Goal: Obtain resource: Download file/media

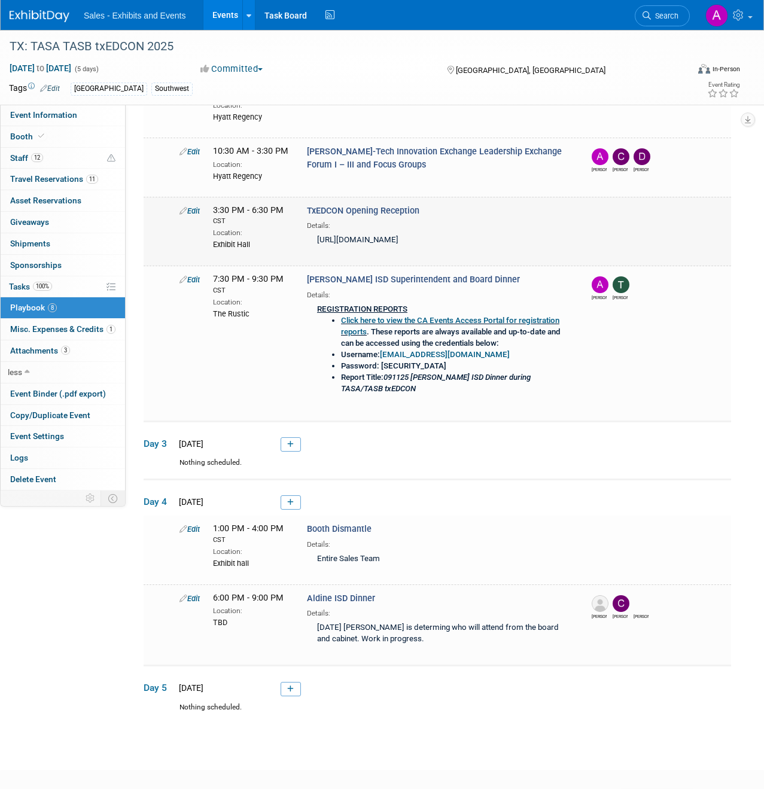
scroll to position [389, 0]
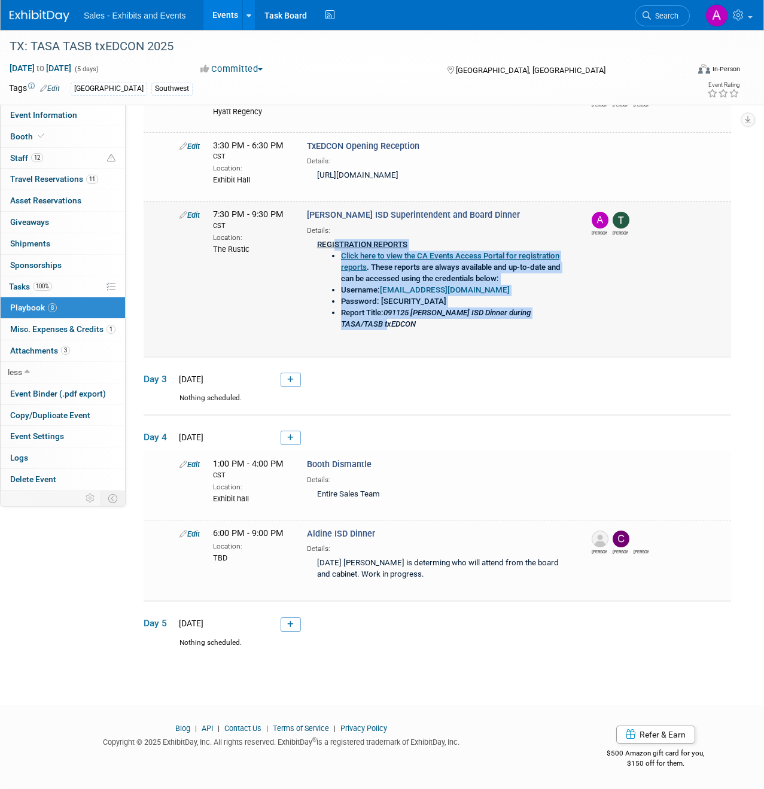
drag, startPoint x: 393, startPoint y: 325, endPoint x: 334, endPoint y: 247, distance: 97.8
click at [334, 246] on div "REGISTRATION REPORTS Click here to view the CA Events Access Portal for registr…" at bounding box center [439, 288] width 264 height 105
click at [43, 396] on span "Event Binder (.pdf export)" at bounding box center [58, 394] width 96 height 10
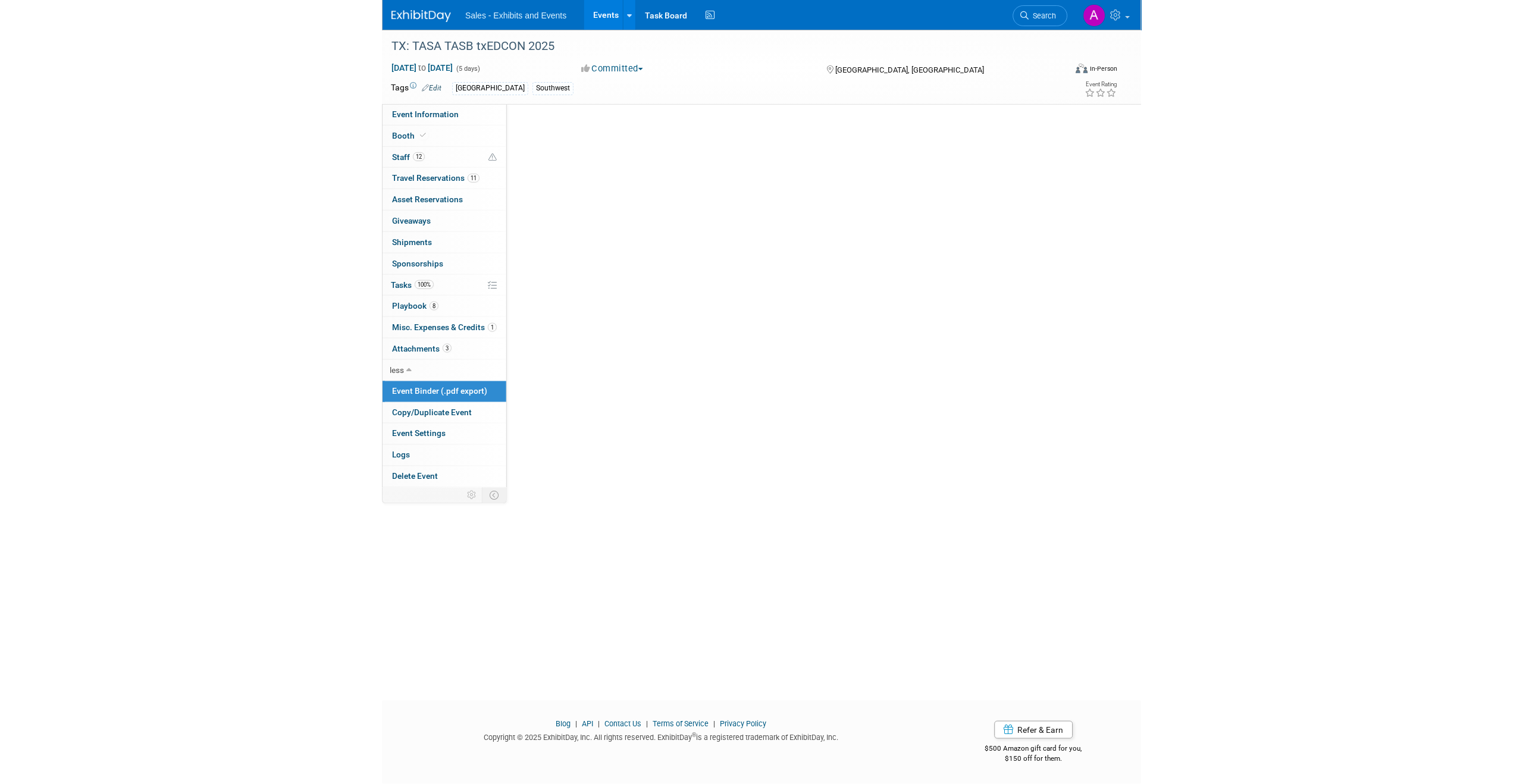
scroll to position [0, 0]
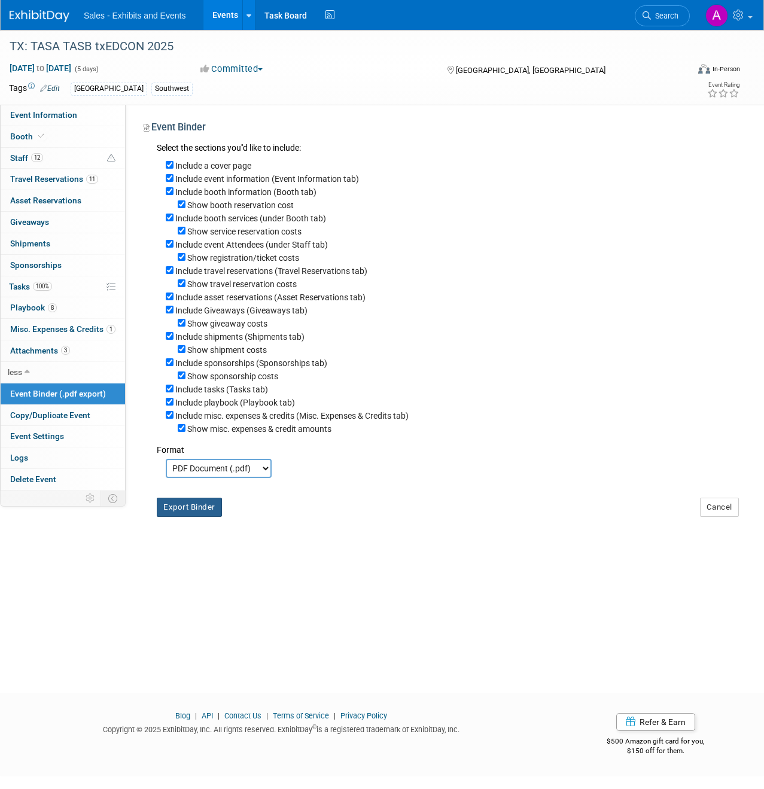
click at [206, 504] on button "Export Binder" at bounding box center [189, 507] width 65 height 19
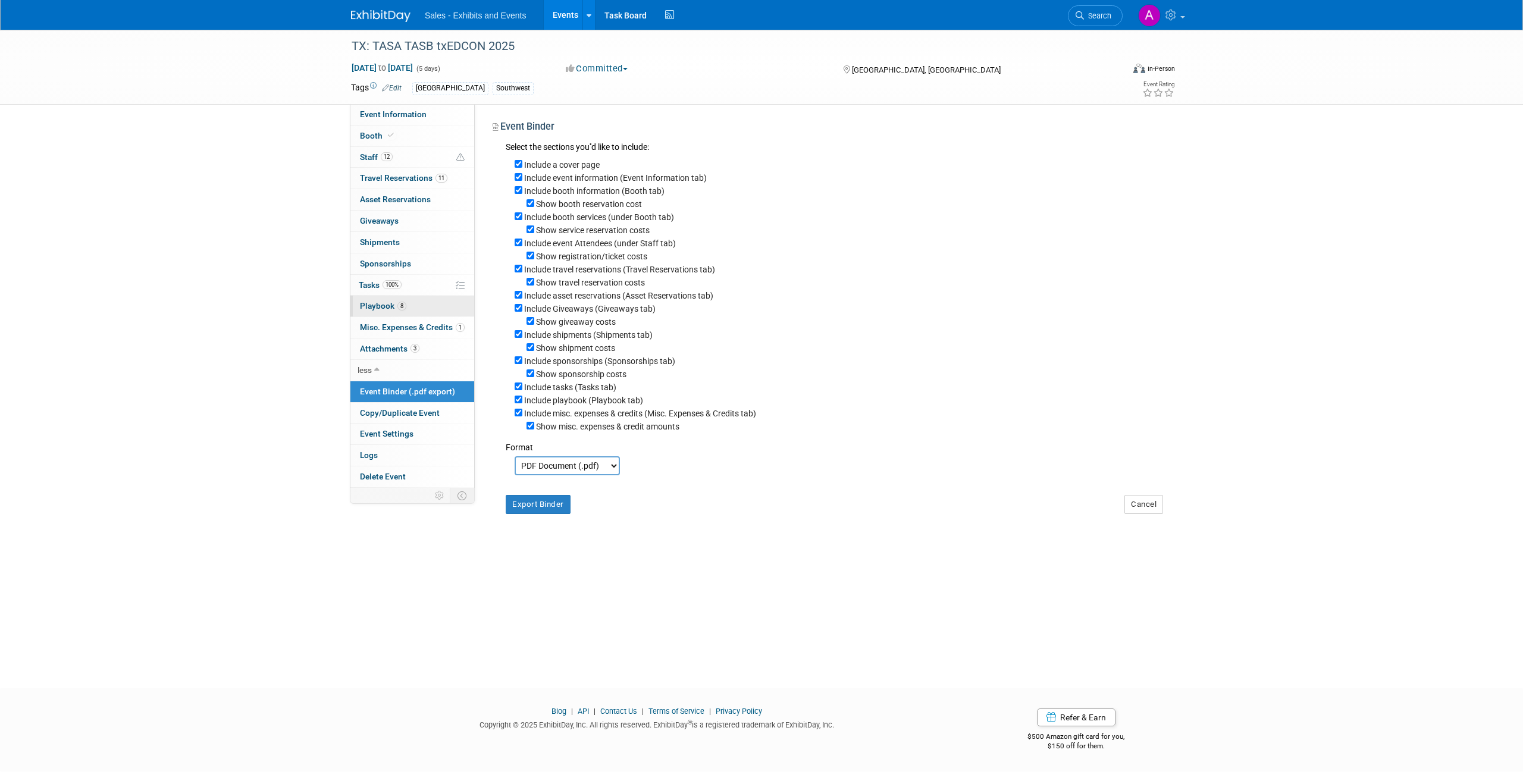
click at [380, 300] on link "8 Playbook 8" at bounding box center [412, 305] width 123 height 21
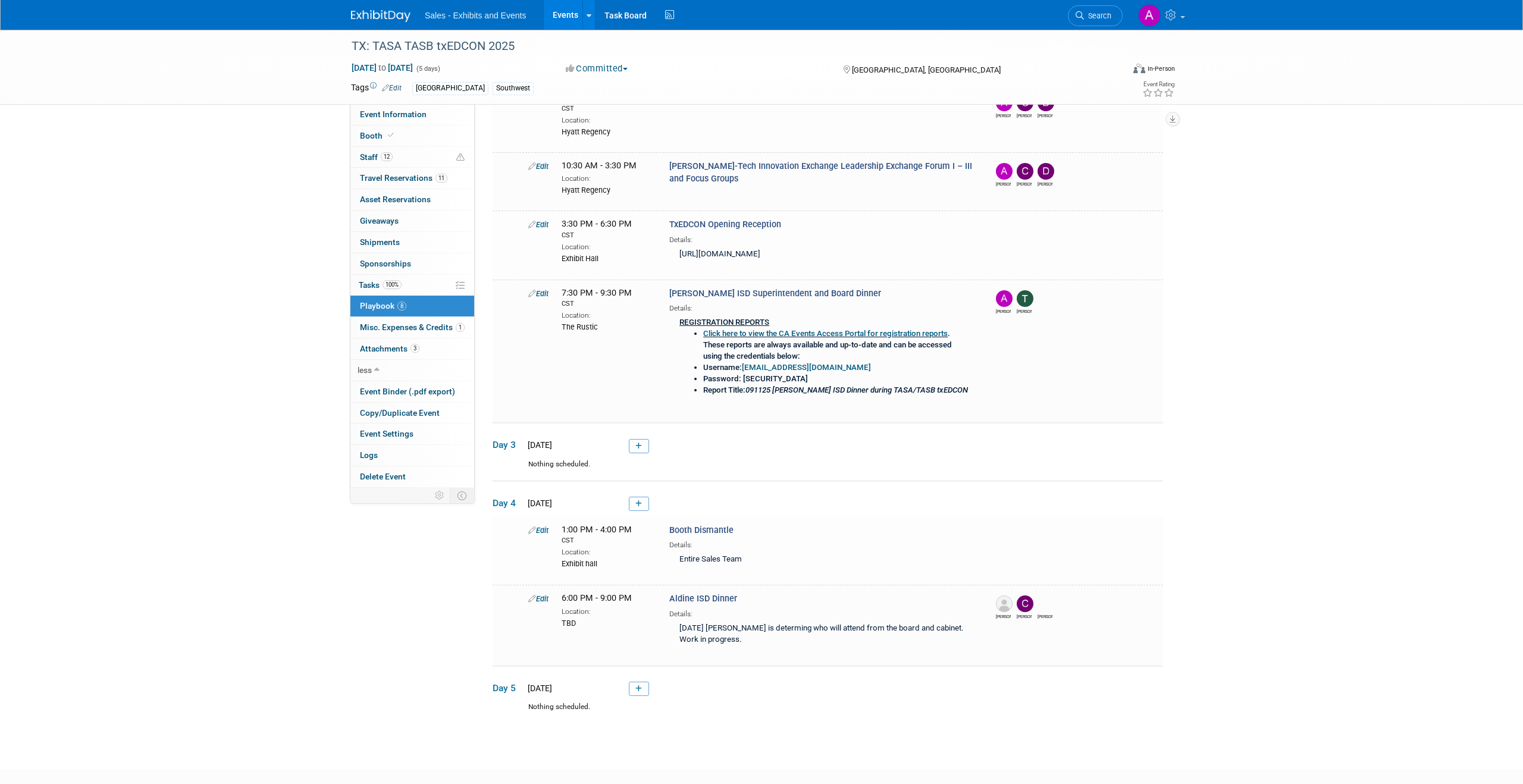
scroll to position [300, 0]
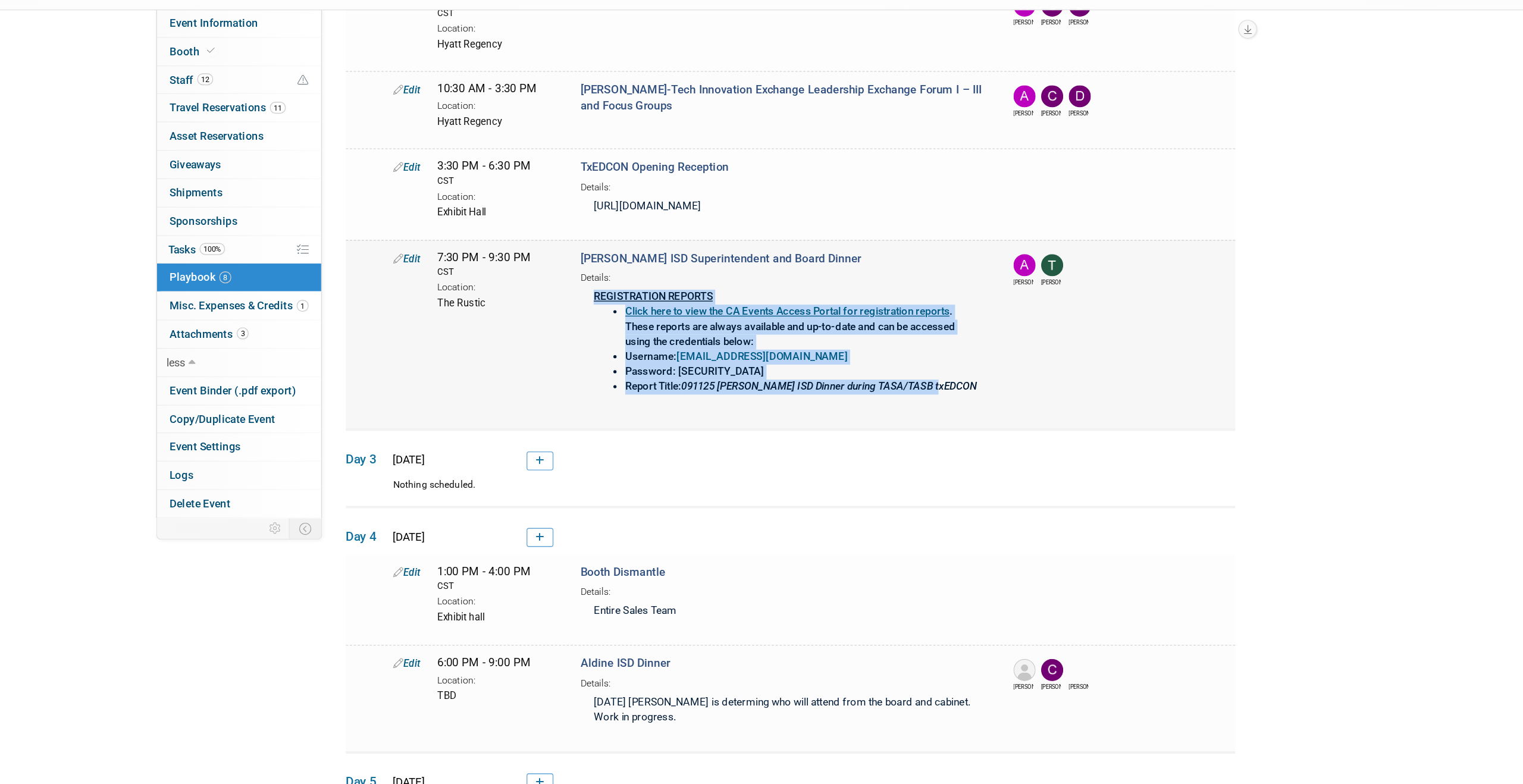
drag, startPoint x: 945, startPoint y: 386, endPoint x: 666, endPoint y: 319, distance: 286.9
click at [666, 319] on div "[PERSON_NAME] ISD Superintendent and Board Dinner Details: REGISTRATION REPORTS…" at bounding box center [822, 345] width 324 height 119
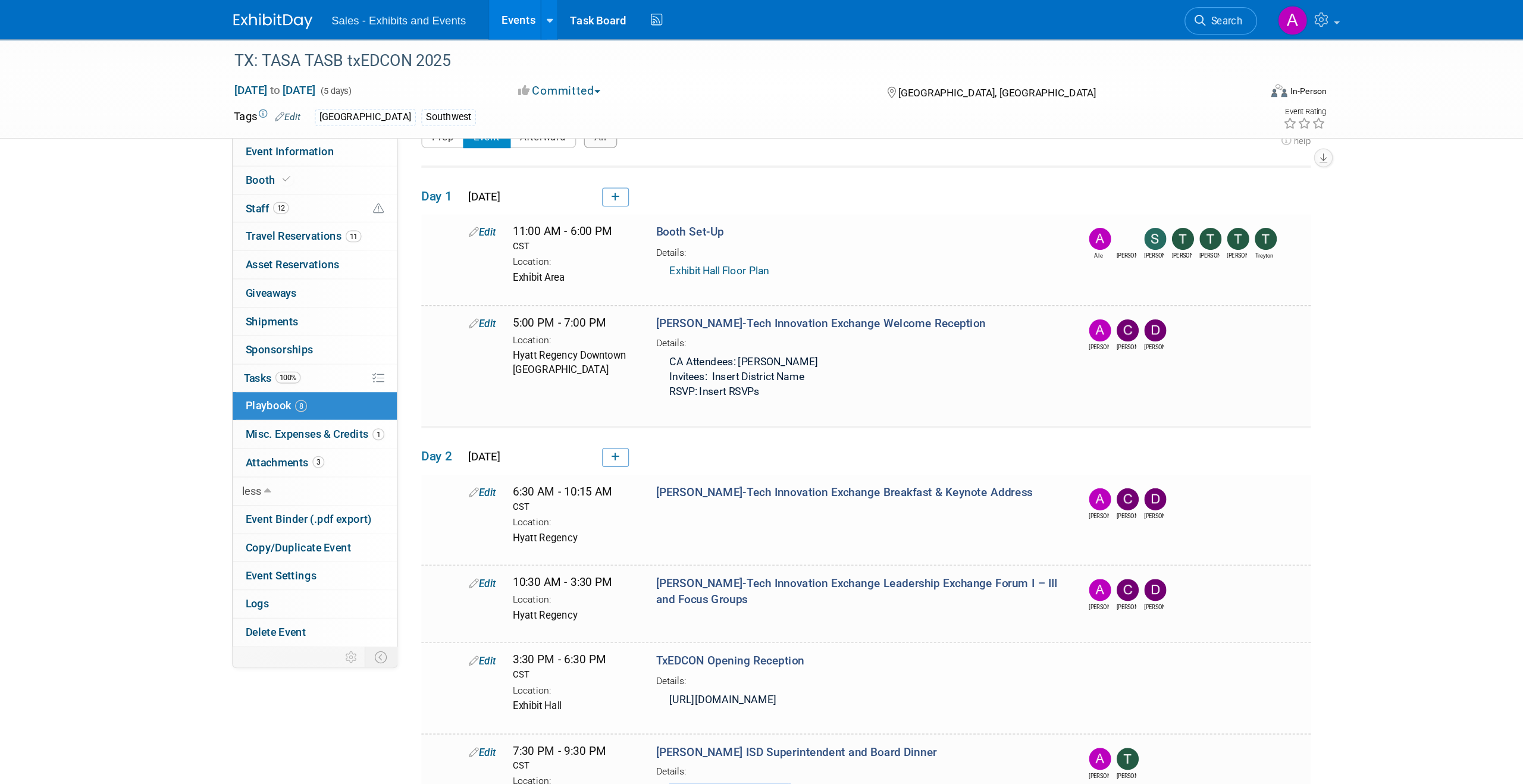
scroll to position [0, 0]
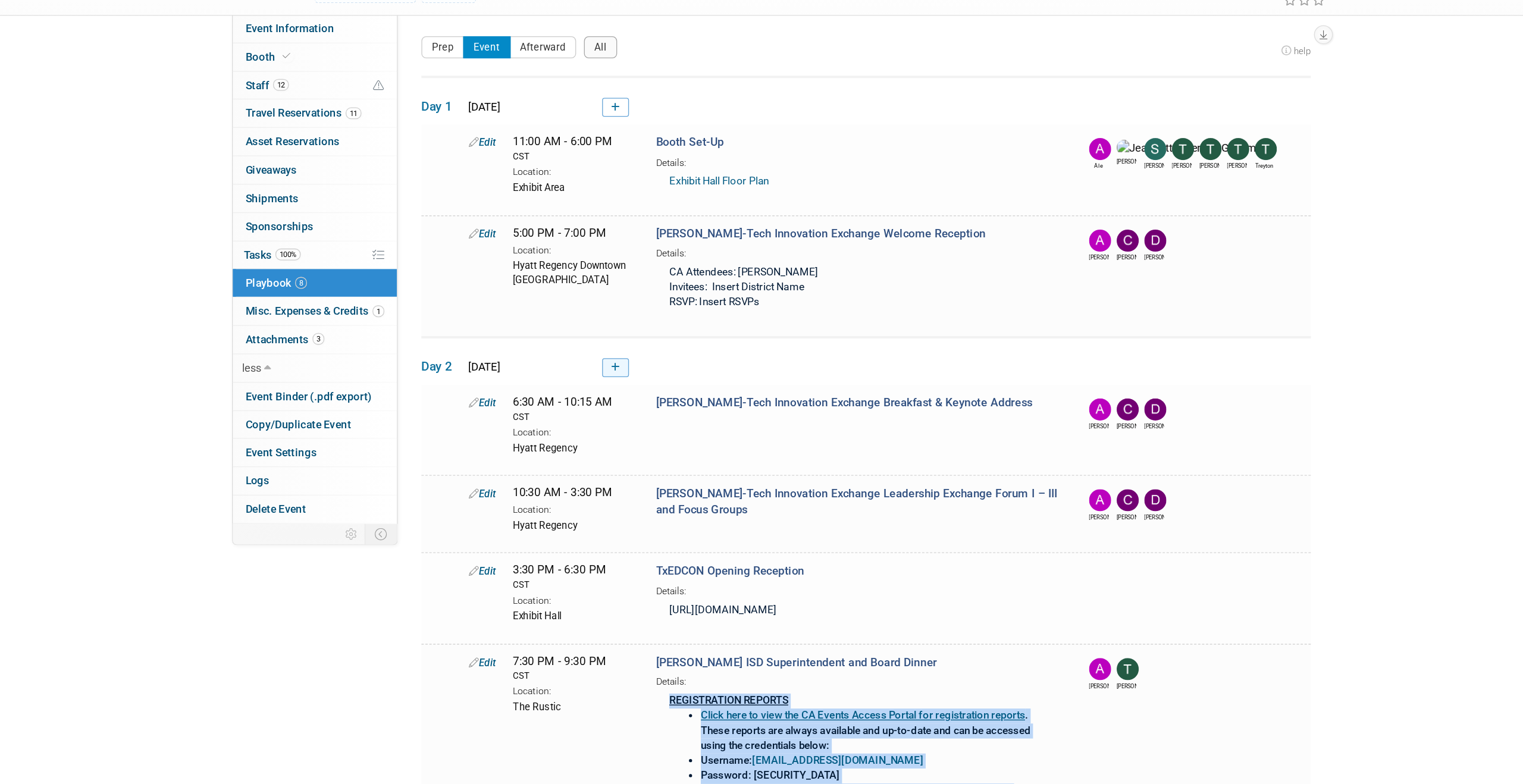
click at [639, 373] on icon at bounding box center [638, 370] width 7 height 7
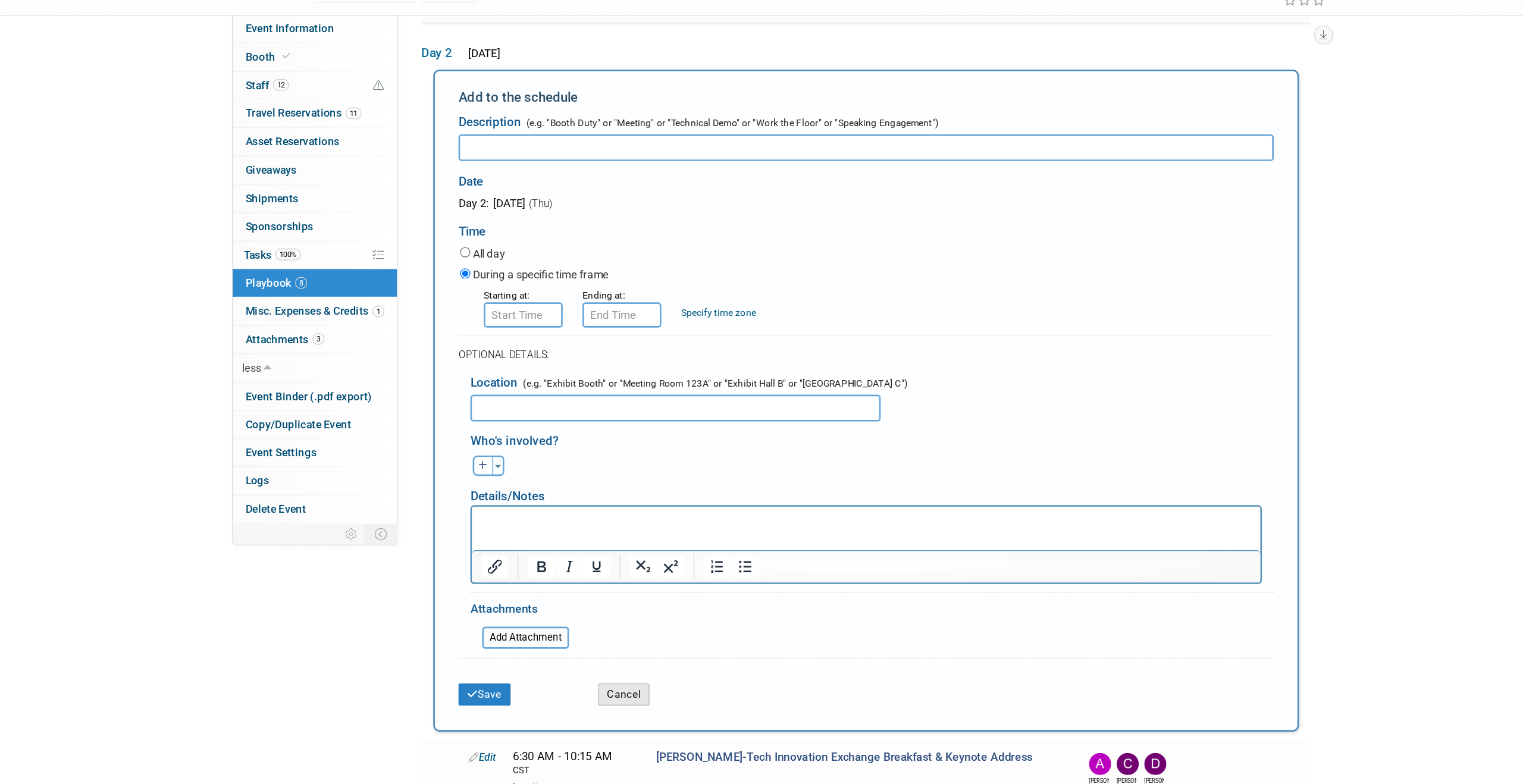
click at [652, 615] on button "Cancel" at bounding box center [644, 616] width 39 height 17
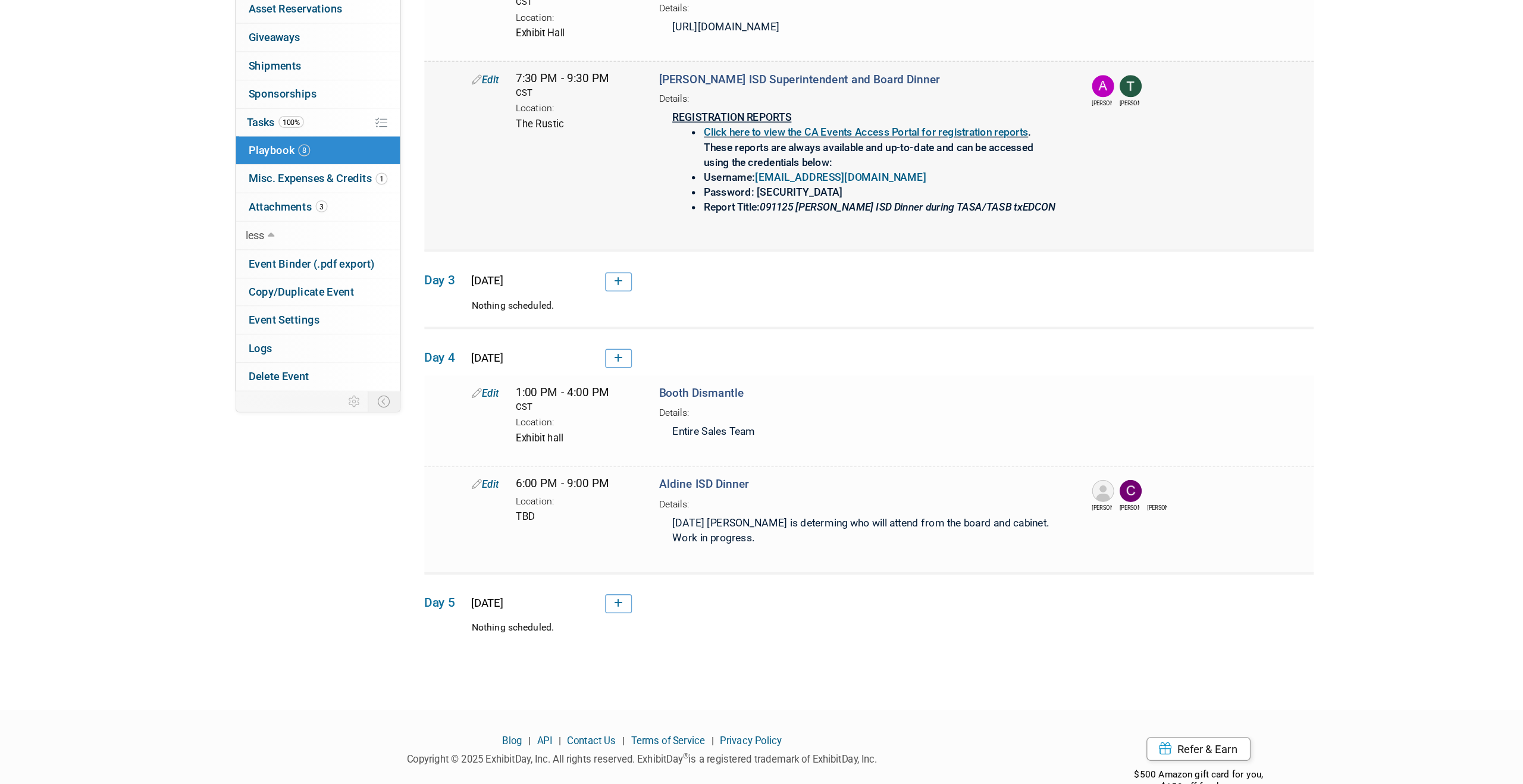
scroll to position [343, 0]
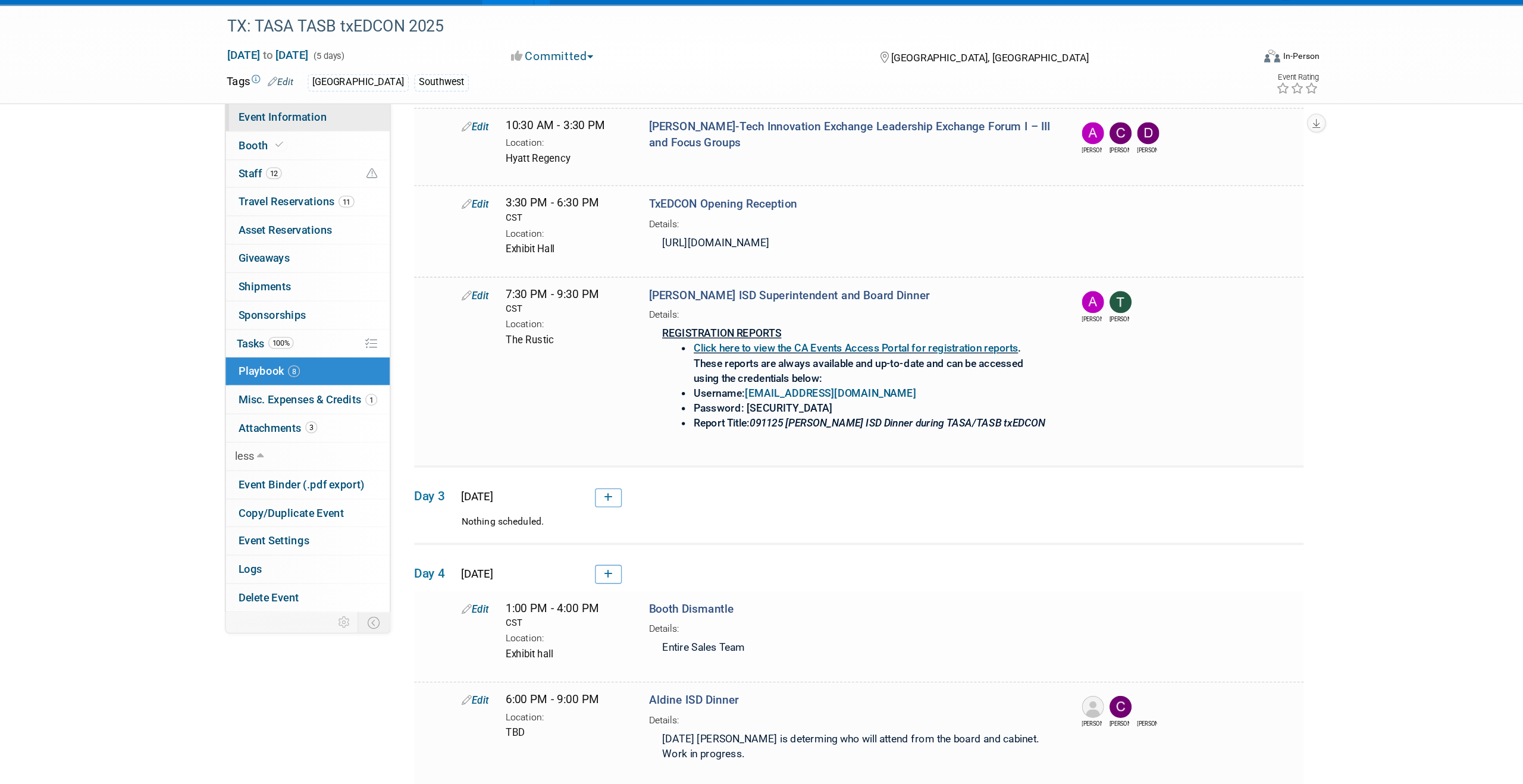
click at [391, 111] on span "Event Information" at bounding box center [393, 114] width 67 height 10
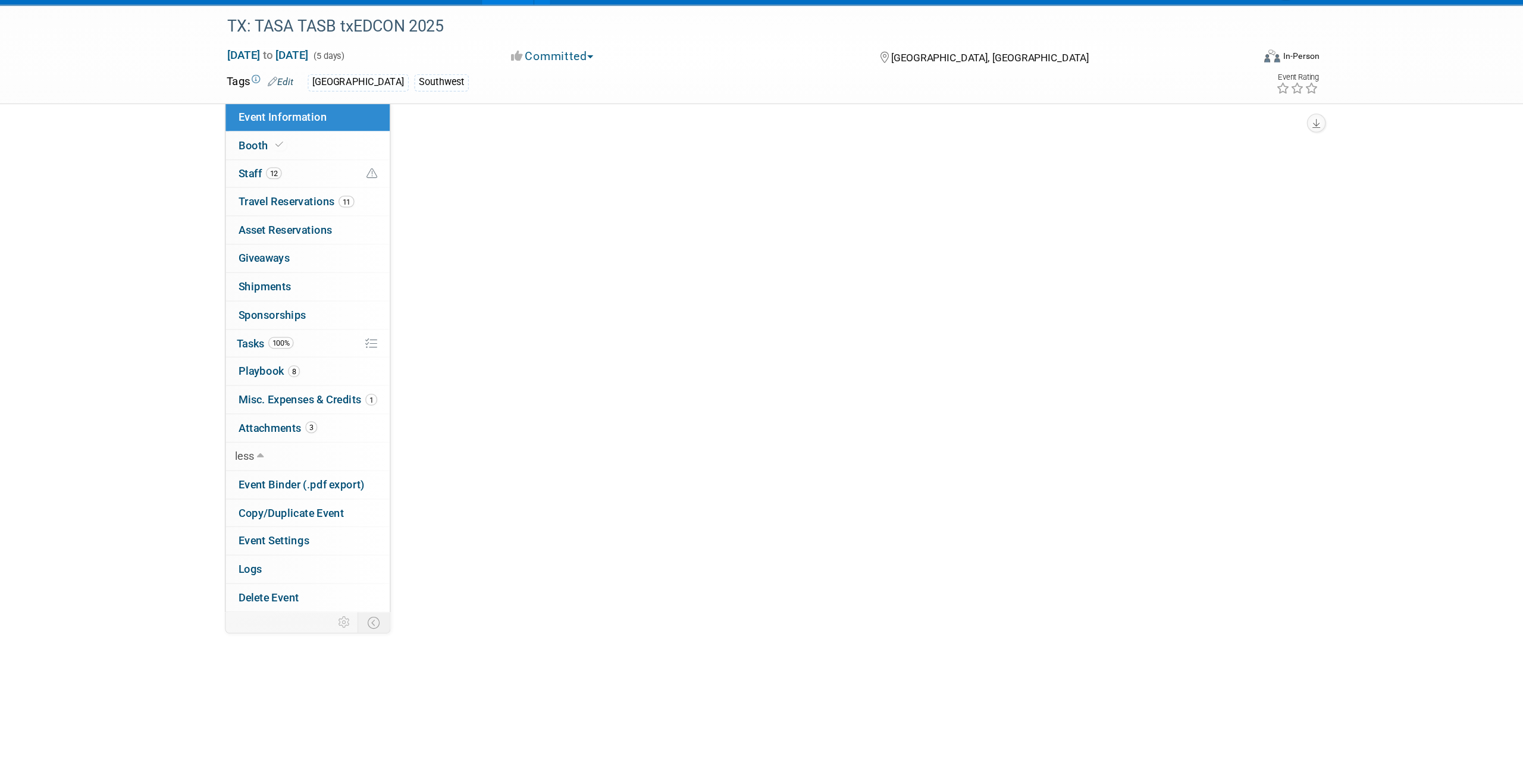
select select "Southwest"
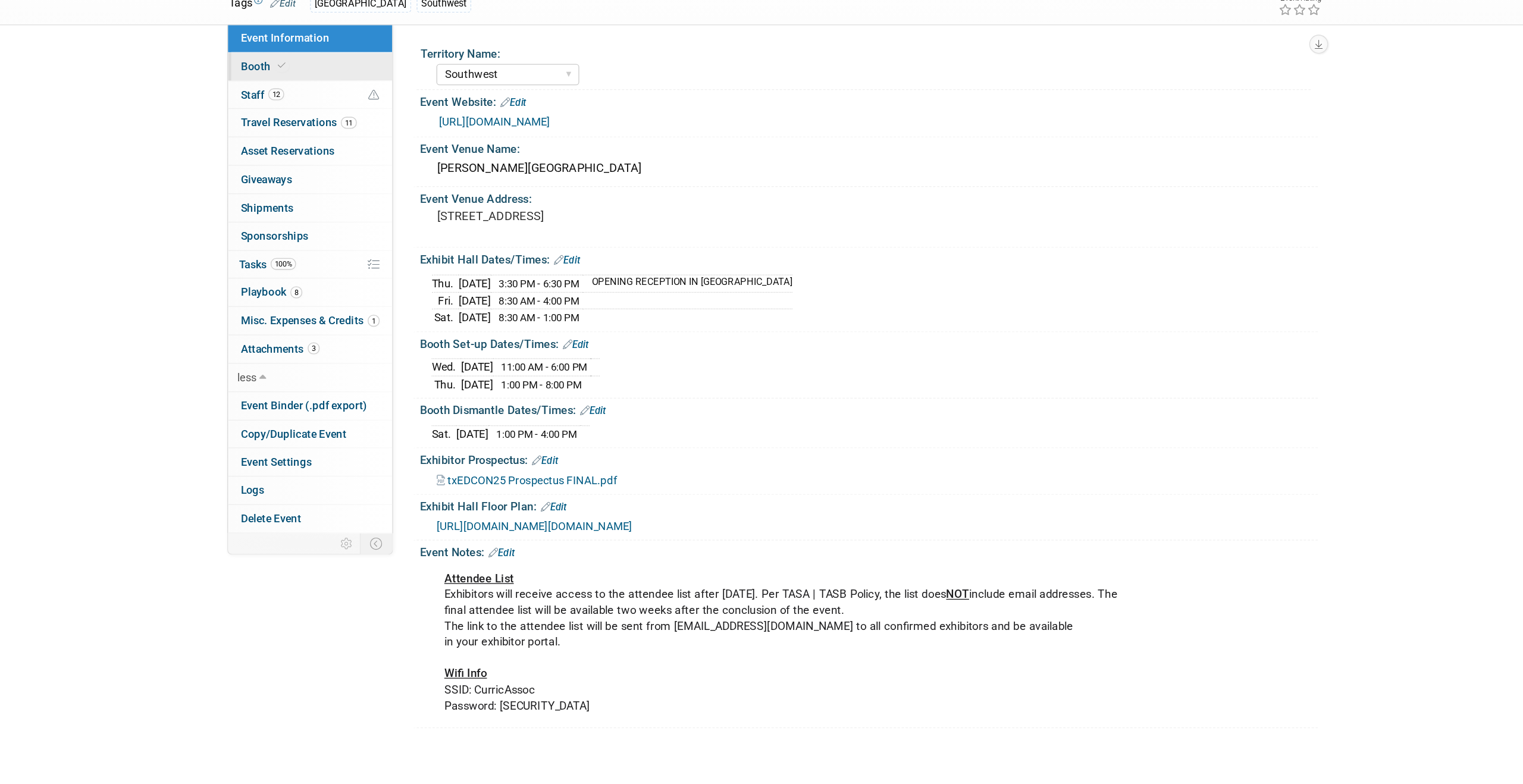
click at [386, 135] on span at bounding box center [391, 135] width 11 height 9
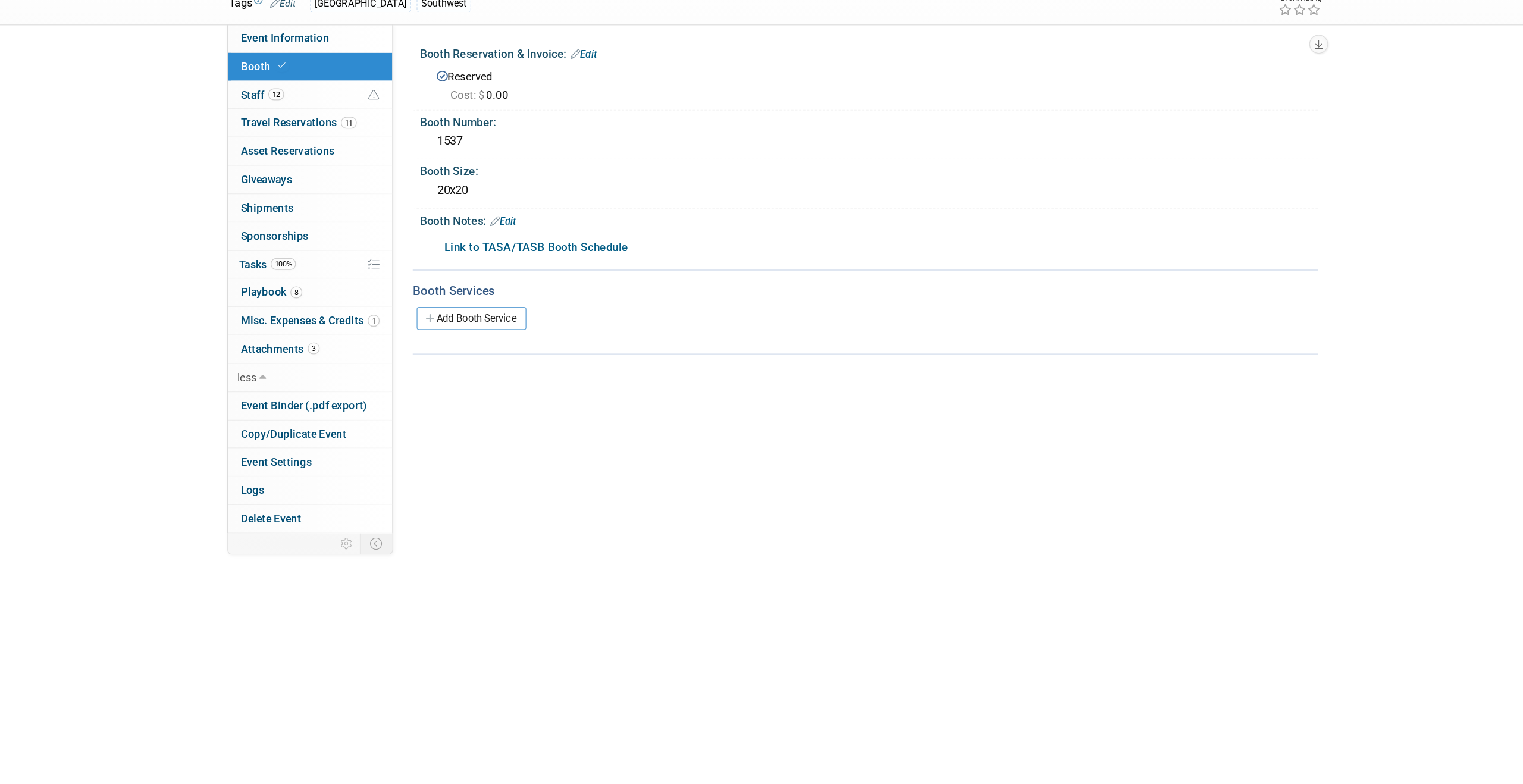
click at [592, 269] on b "Link to TASA/TASB Booth Schedule" at bounding box center [582, 272] width 138 height 10
